Goal: Transaction & Acquisition: Purchase product/service

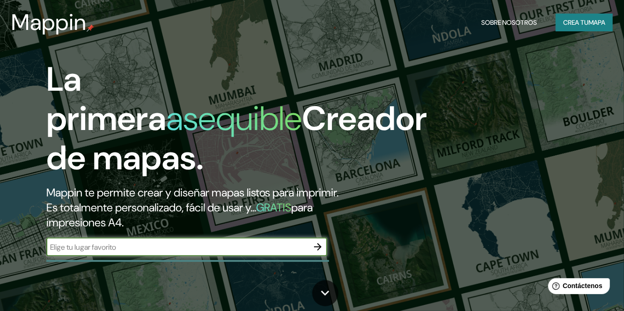
click at [299, 253] on input "text" at bounding box center [177, 247] width 262 height 11
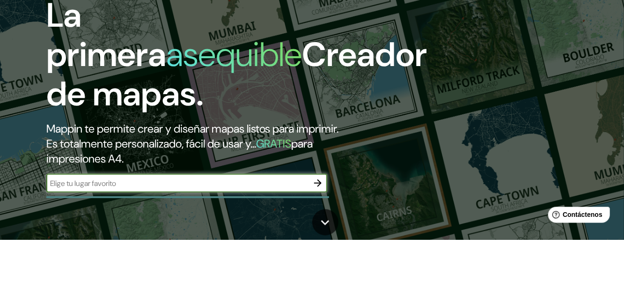
scroll to position [27, 0]
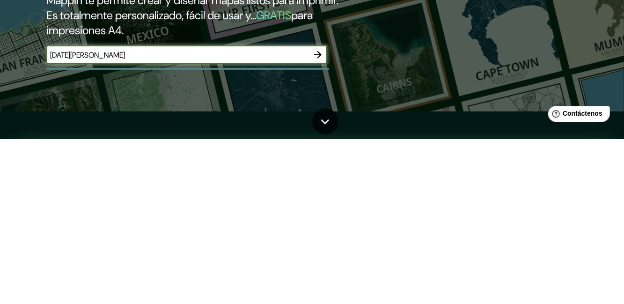
type input "[DATE][PERSON_NAME]"
click at [526, 233] on div "La primera asequible Creador de mapas. Mappin te permite crear y diseñar mapas …" at bounding box center [312, 125] width 624 height 304
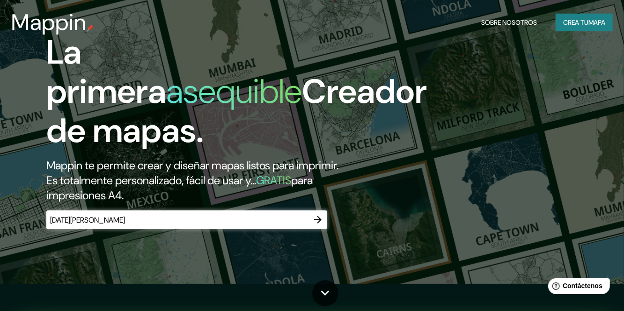
click at [319, 226] on icon "button" at bounding box center [317, 219] width 11 height 11
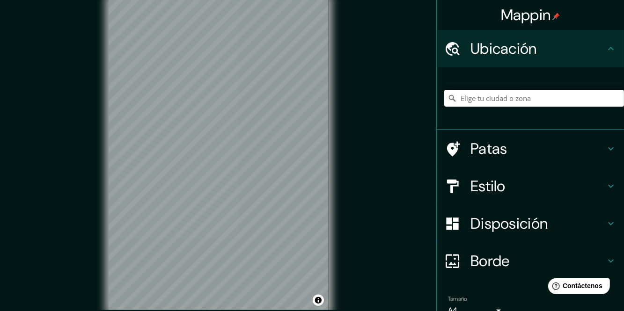
click at [527, 95] on input "Elige tu ciudad o zona" at bounding box center [534, 98] width 180 height 17
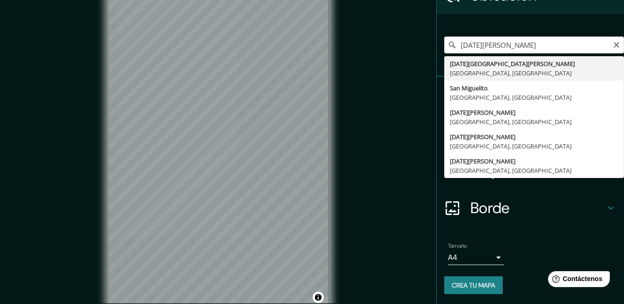
scroll to position [54, 0]
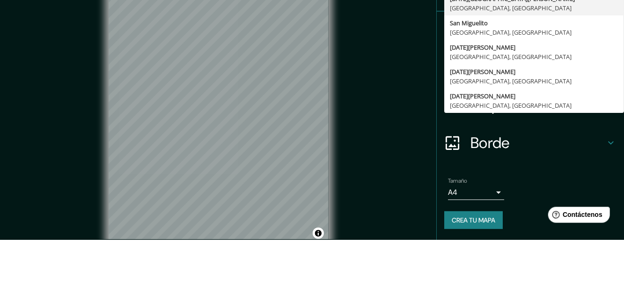
type input "[GEOGRAPHIC_DATA][PERSON_NAME], [GEOGRAPHIC_DATA], [GEOGRAPHIC_DATA]"
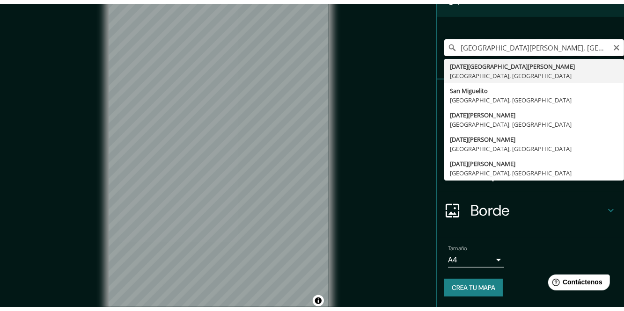
scroll to position [0, 0]
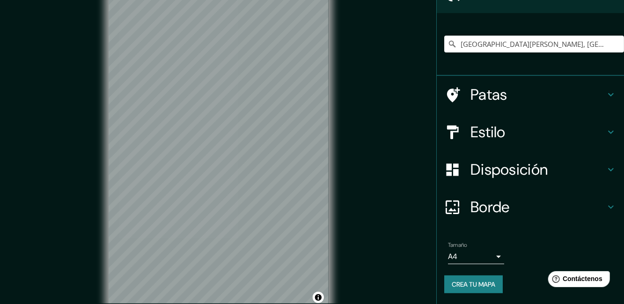
click at [411, 62] on div "Mappin Ubicación [GEOGRAPHIC_DATA][PERSON_NAME], [GEOGRAPHIC_DATA], [GEOGRAPHIC…" at bounding box center [312, 159] width 624 height 318
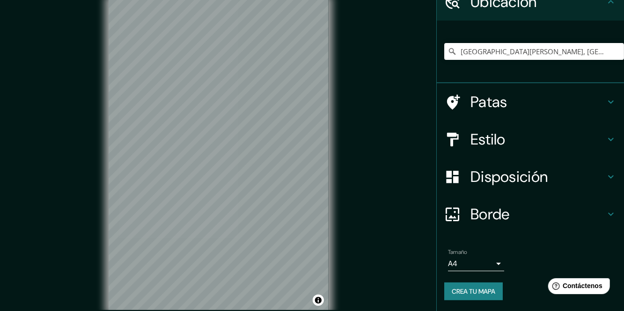
click at [498, 264] on body "Mappin Ubicación [GEOGRAPHIC_DATA][PERSON_NAME], [GEOGRAPHIC_DATA], [GEOGRAPHIC…" at bounding box center [312, 155] width 624 height 311
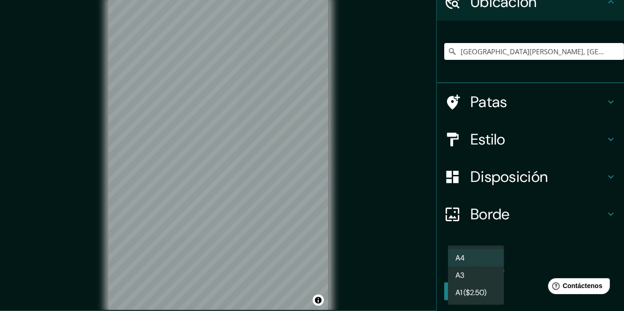
click at [477, 298] on font "A1 ($2.50)" at bounding box center [470, 293] width 31 height 12
type input "a3"
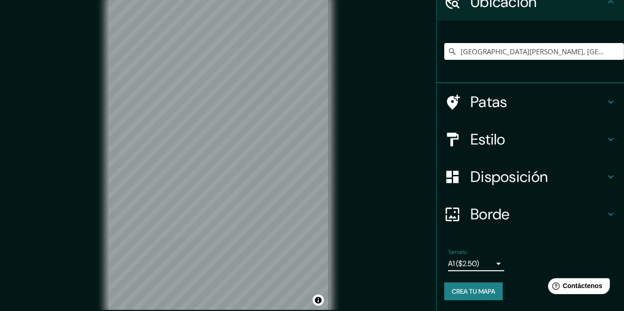
click at [576, 49] on input "[GEOGRAPHIC_DATA][PERSON_NAME], [GEOGRAPHIC_DATA], [GEOGRAPHIC_DATA]" at bounding box center [534, 51] width 180 height 17
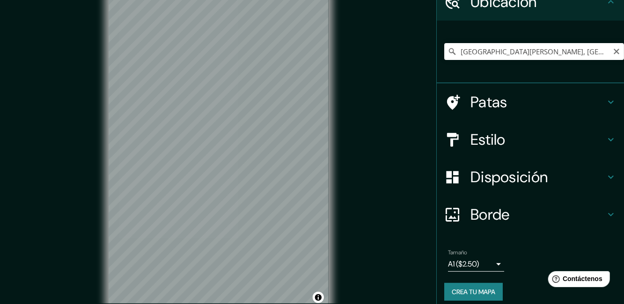
click at [618, 48] on icon "Claro" at bounding box center [616, 51] width 7 height 7
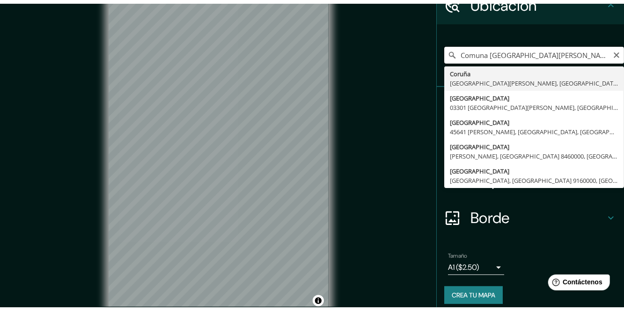
scroll to position [54, 0]
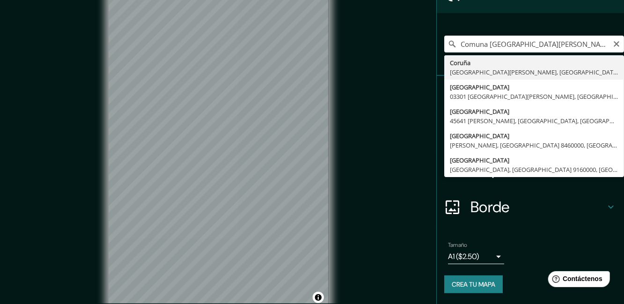
click at [423, 92] on div "Mappin Ubicación Comuna [DATE][GEOGRAPHIC_DATA][PERSON_NAME][PERSON_NAME], [GEO…" at bounding box center [312, 159] width 624 height 318
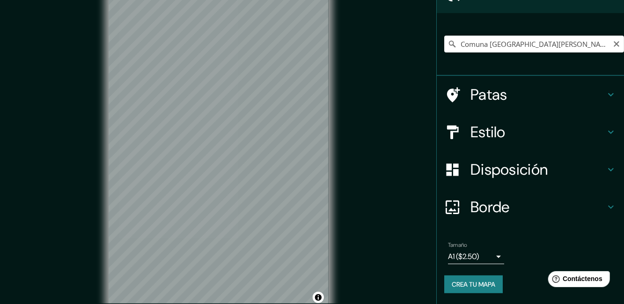
scroll to position [47, 0]
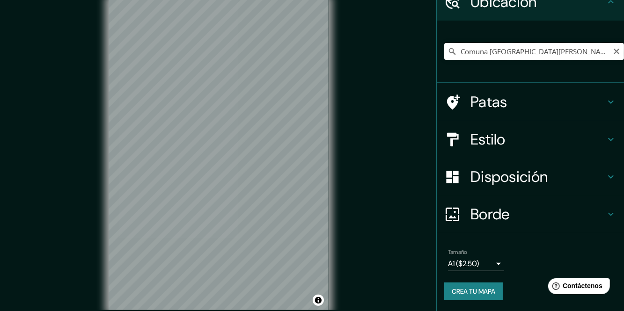
click at [557, 48] on input "Comuna [GEOGRAPHIC_DATA][PERSON_NAME]" at bounding box center [534, 51] width 180 height 17
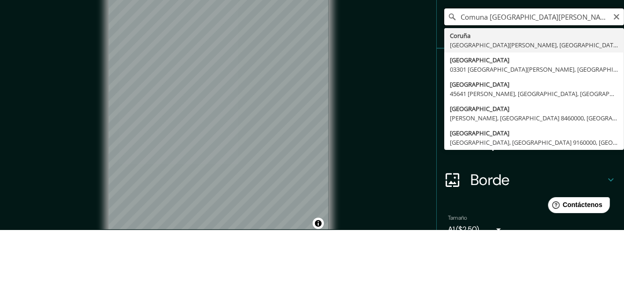
scroll to position [7, 0]
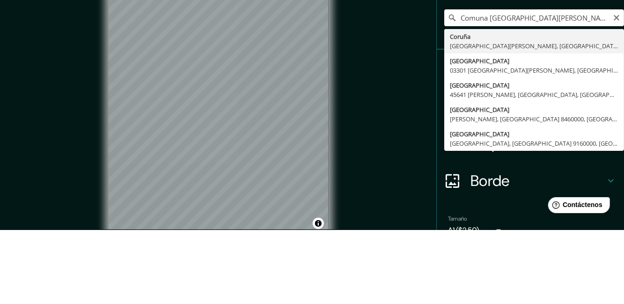
click at [490, 94] on input "Comuna [GEOGRAPHIC_DATA][PERSON_NAME]" at bounding box center [534, 91] width 180 height 17
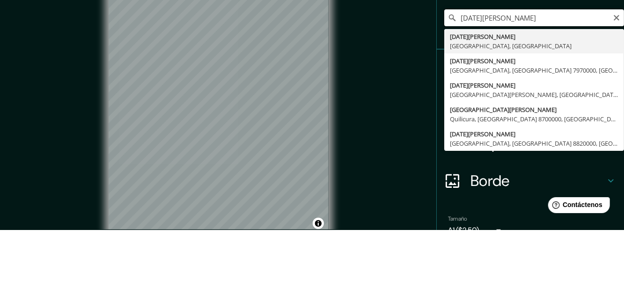
click at [537, 95] on input "[DATE][PERSON_NAME]" at bounding box center [534, 91] width 180 height 17
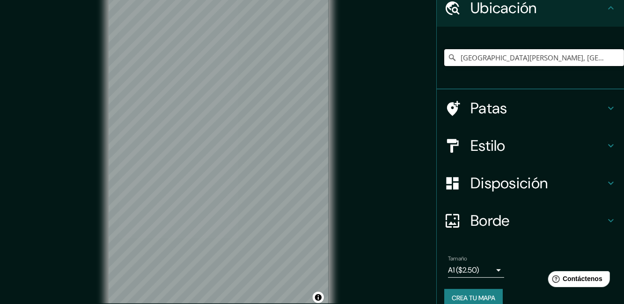
scroll to position [0, 0]
click at [360, 73] on div "Mappin Ubicación [GEOGRAPHIC_DATA][PERSON_NAME], [GEOGRAPHIC_DATA], [GEOGRAPHIC…" at bounding box center [312, 159] width 624 height 318
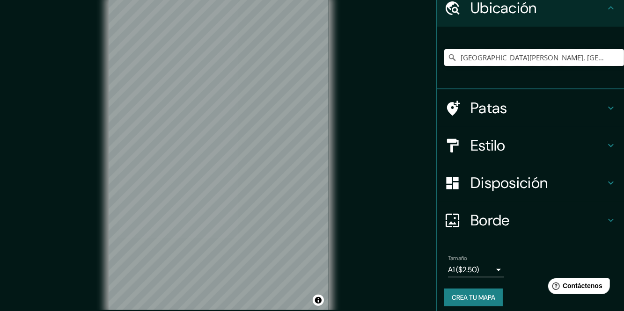
click at [541, 59] on input "[GEOGRAPHIC_DATA][PERSON_NAME], [GEOGRAPHIC_DATA], [GEOGRAPHIC_DATA] 7970000, […" at bounding box center [534, 57] width 180 height 17
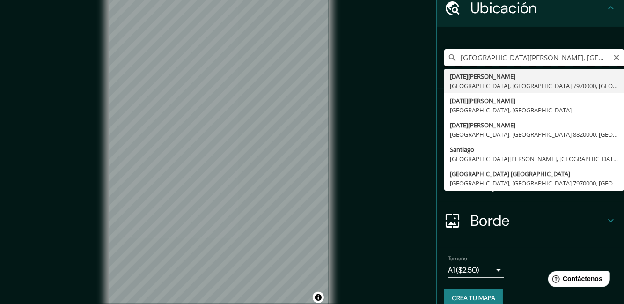
scroll to position [54, 0]
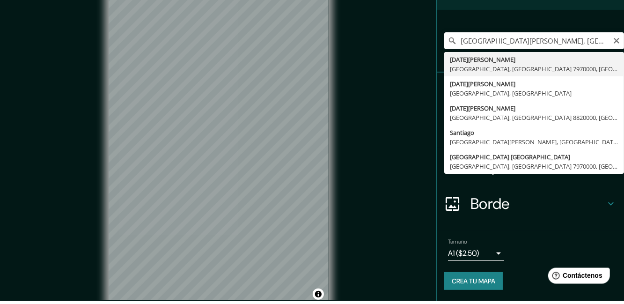
type input "[GEOGRAPHIC_DATA][PERSON_NAME], [GEOGRAPHIC_DATA], [GEOGRAPHIC_DATA]"
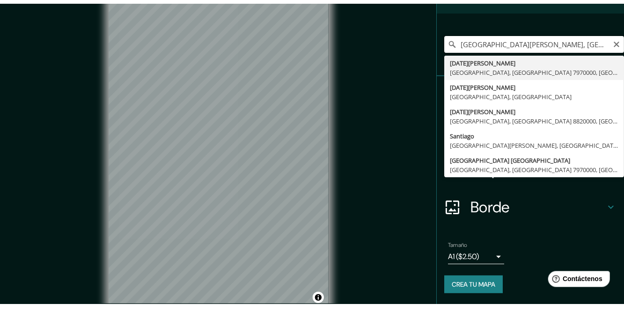
scroll to position [0, 0]
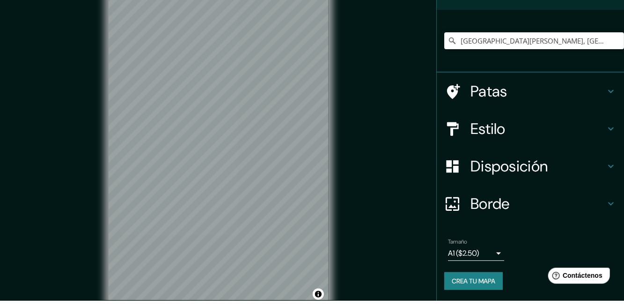
click at [404, 81] on div "Mappin Ubicación [GEOGRAPHIC_DATA][PERSON_NAME], [GEOGRAPHIC_DATA], [GEOGRAPHIC…" at bounding box center [312, 159] width 624 height 318
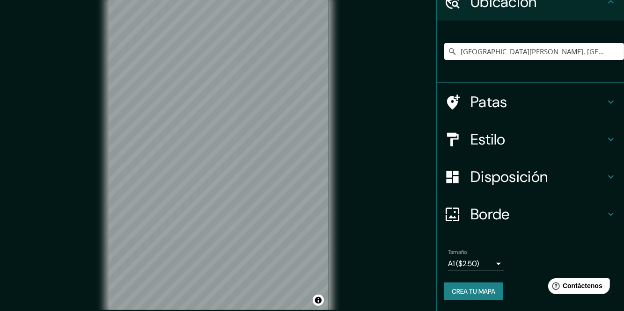
click at [614, 103] on icon at bounding box center [610, 101] width 11 height 11
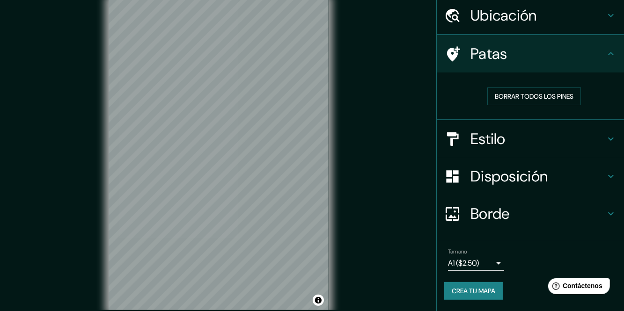
scroll to position [33, 0]
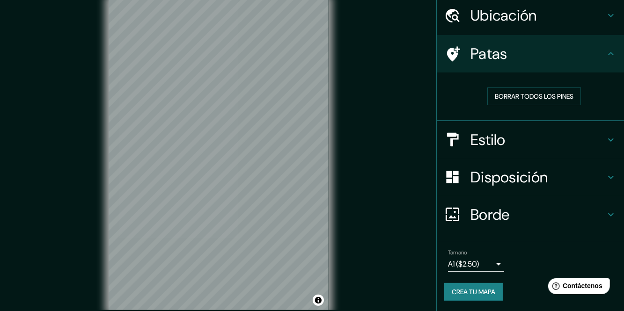
click at [557, 98] on font "Borrar todos los pines" at bounding box center [534, 96] width 79 height 8
click at [605, 59] on icon at bounding box center [610, 53] width 11 height 11
click at [606, 59] on icon at bounding box center [610, 53] width 11 height 11
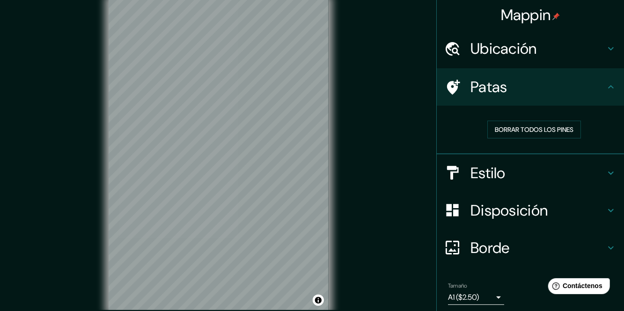
click at [535, 93] on h4 "Patas" at bounding box center [537, 87] width 135 height 19
click at [611, 89] on icon at bounding box center [610, 86] width 11 height 11
click at [616, 55] on div "Ubicación" at bounding box center [530, 48] width 187 height 37
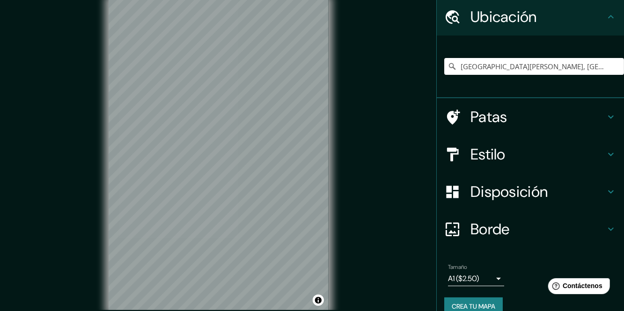
scroll to position [47, 0]
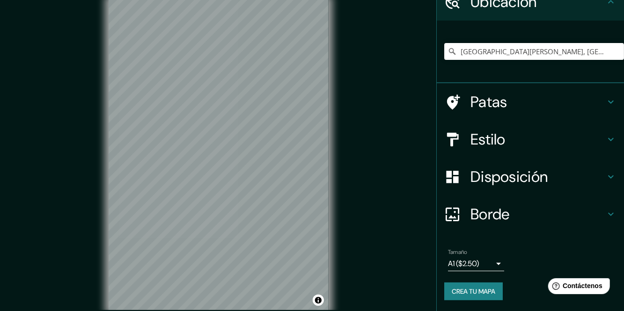
click at [556, 143] on h4 "Estilo" at bounding box center [537, 139] width 135 height 19
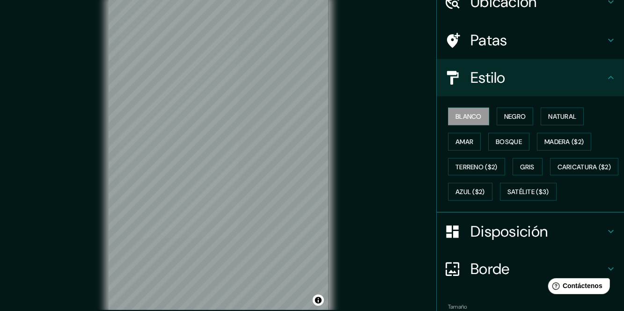
click at [520, 117] on font "Negro" at bounding box center [515, 116] width 22 height 8
click at [478, 114] on font "Blanco" at bounding box center [468, 116] width 26 height 8
click at [565, 115] on font "Natural" at bounding box center [562, 116] width 28 height 8
click at [476, 141] on button "Amar" at bounding box center [464, 142] width 33 height 18
click at [518, 144] on font "Bosque" at bounding box center [509, 142] width 26 height 8
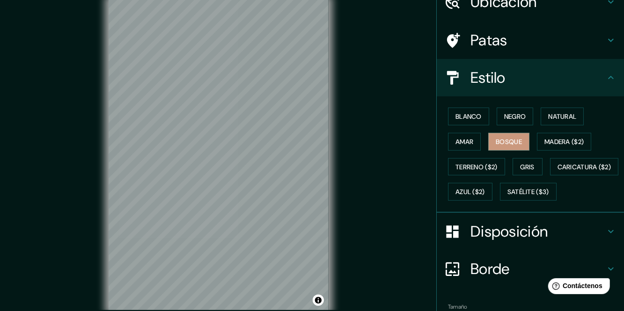
click at [578, 136] on font "Madera ($2)" at bounding box center [563, 142] width 39 height 12
click at [498, 164] on font "Terreno ($2)" at bounding box center [476, 167] width 42 height 8
click at [529, 172] on button "Gris" at bounding box center [528, 167] width 30 height 18
click at [558, 171] on font "Caricatura ($2)" at bounding box center [585, 167] width 54 height 8
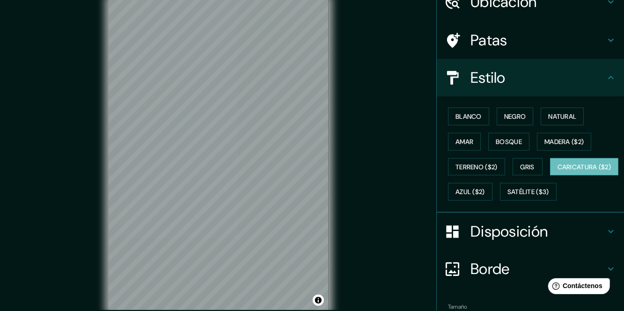
click at [485, 188] on font "Azul ($2)" at bounding box center [469, 192] width 29 height 8
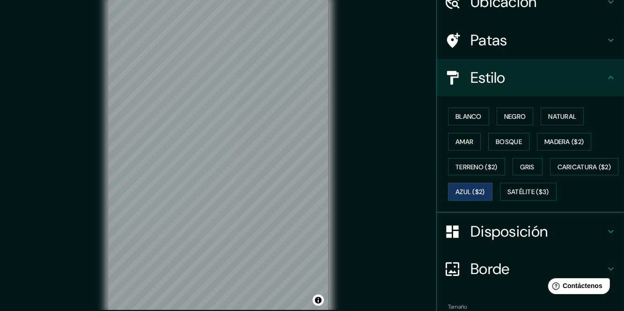
click at [507, 197] on font "Satélite ($3)" at bounding box center [528, 192] width 42 height 8
click at [478, 122] on button "Blanco" at bounding box center [468, 117] width 41 height 18
click at [520, 122] on font "Negro" at bounding box center [515, 116] width 22 height 12
click at [473, 119] on font "Blanco" at bounding box center [468, 116] width 26 height 8
click at [574, 114] on font "Natural" at bounding box center [562, 116] width 28 height 8
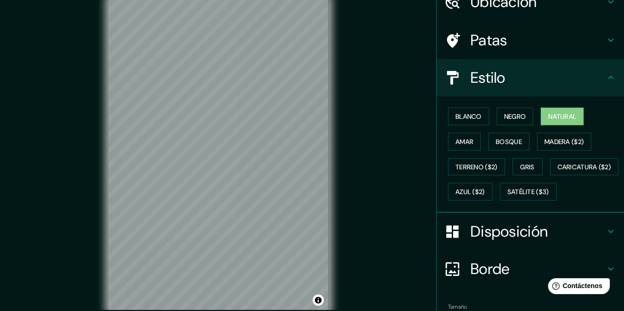
click at [605, 79] on icon at bounding box center [610, 77] width 11 height 11
click at [607, 85] on div "Estilo" at bounding box center [530, 77] width 187 height 37
click at [503, 74] on font "Estilo" at bounding box center [487, 78] width 35 height 20
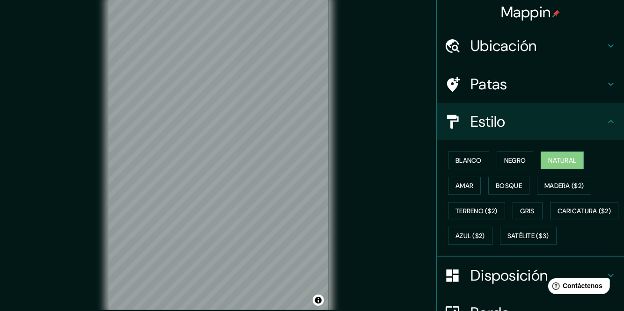
scroll to position [0, 0]
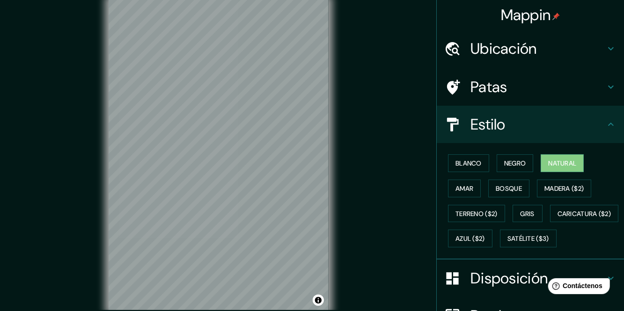
click at [520, 96] on div "Patas" at bounding box center [530, 86] width 187 height 37
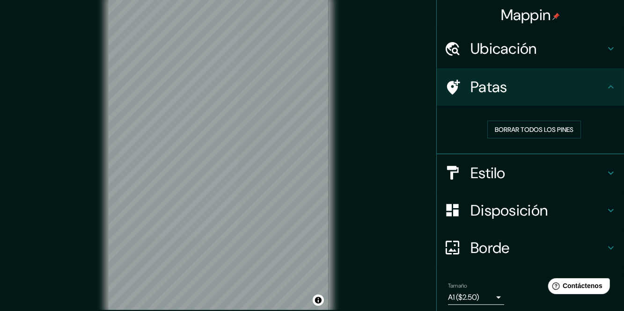
click at [521, 218] on font "Disposición" at bounding box center [508, 211] width 77 height 20
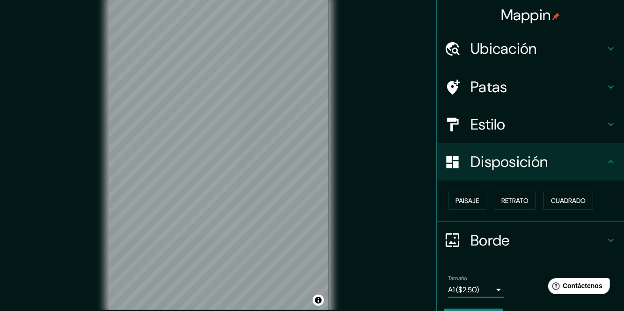
click at [468, 208] on button "Paisaje" at bounding box center [467, 201] width 38 height 18
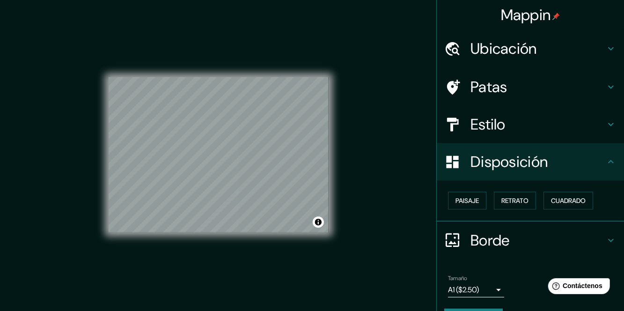
click at [514, 203] on font "Retrato" at bounding box center [514, 201] width 27 height 8
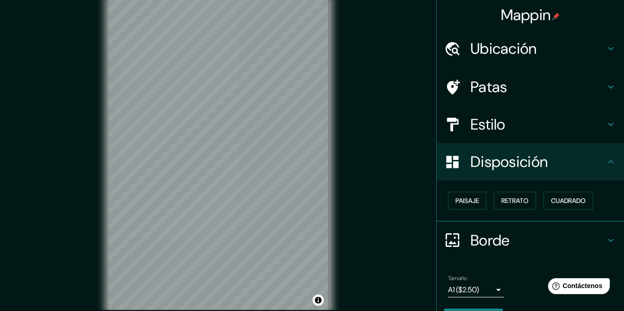
click at [566, 203] on font "Cuadrado" at bounding box center [568, 201] width 35 height 8
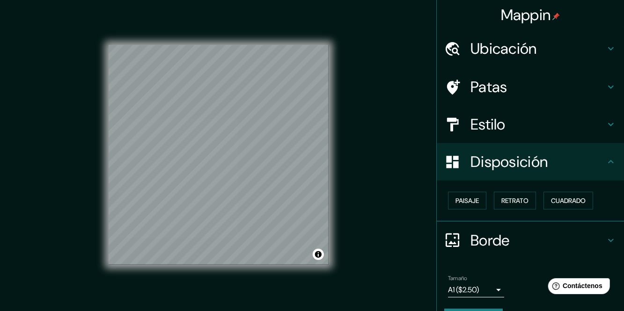
click at [471, 203] on font "Paisaje" at bounding box center [466, 201] width 23 height 8
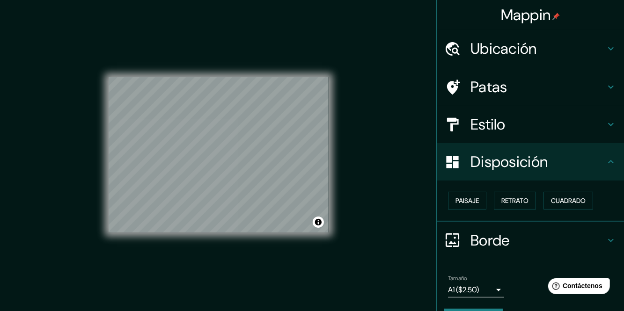
click at [512, 244] on h4 "Borde" at bounding box center [537, 240] width 135 height 19
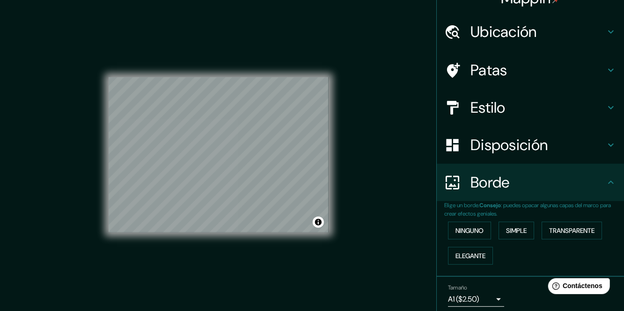
scroll to position [26, 0]
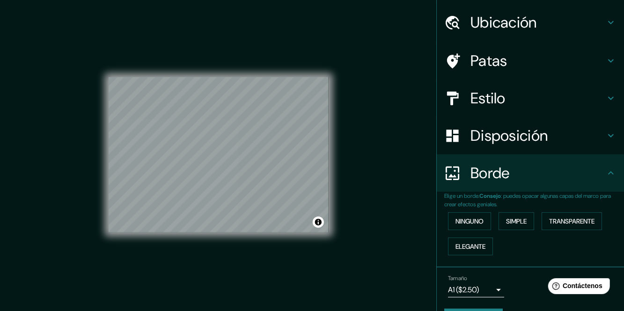
click at [481, 223] on font "Ninguno" at bounding box center [469, 221] width 28 height 8
click at [519, 228] on button "Simple" at bounding box center [517, 222] width 36 height 18
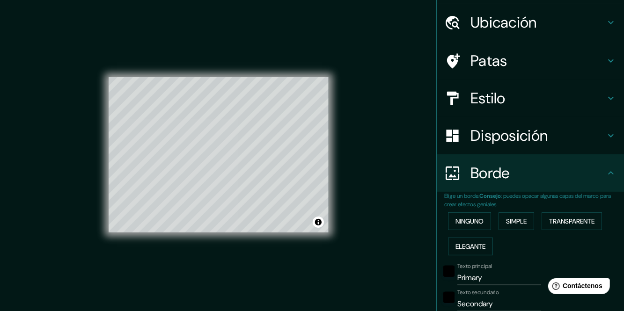
click at [571, 228] on button "Transparente" at bounding box center [572, 222] width 60 height 18
click at [483, 248] on font "Elegante" at bounding box center [470, 246] width 30 height 8
click at [478, 221] on font "Ninguno" at bounding box center [469, 221] width 28 height 8
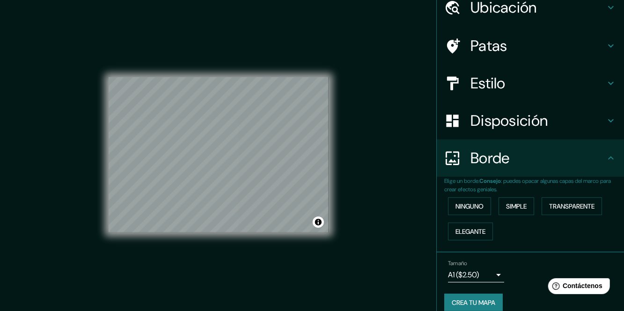
scroll to position [51, 0]
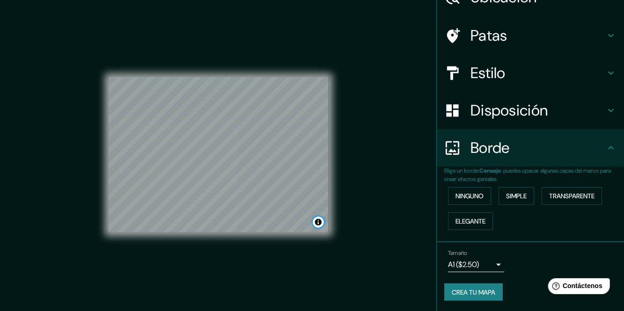
click at [316, 228] on button "Activar o desactivar atribución" at bounding box center [318, 222] width 11 height 11
click at [298, 226] on font "Mejora este mapa" at bounding box center [287, 222] width 47 height 7
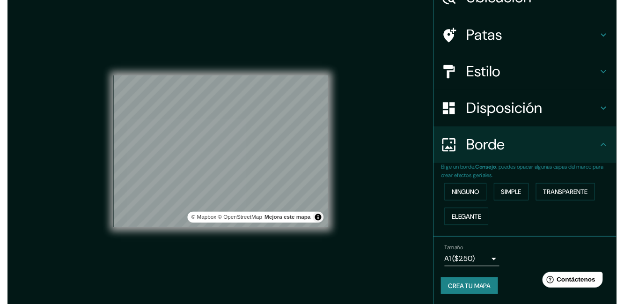
scroll to position [0, 0]
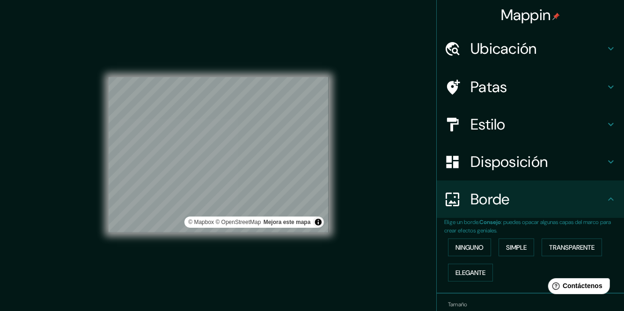
click at [539, 44] on h4 "Ubicación" at bounding box center [537, 48] width 135 height 19
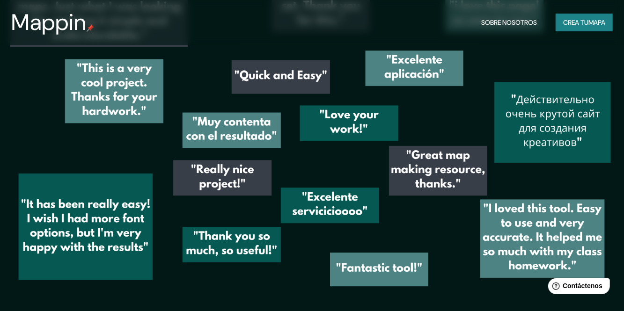
scroll to position [1387, 0]
